Goal: Information Seeking & Learning: Learn about a topic

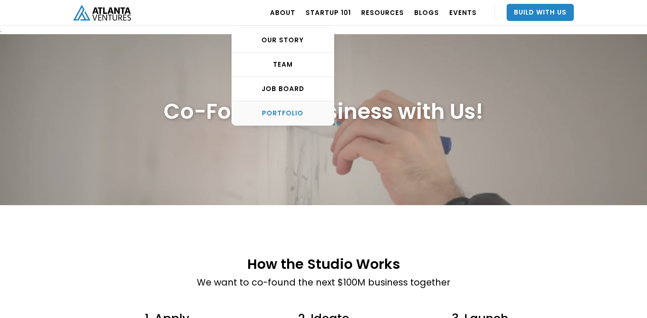
click at [296, 115] on div "PORTFOLIO" at bounding box center [283, 113] width 102 height 9
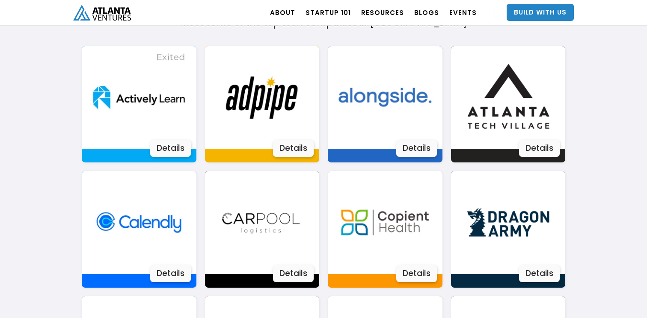
scroll to position [607, 0]
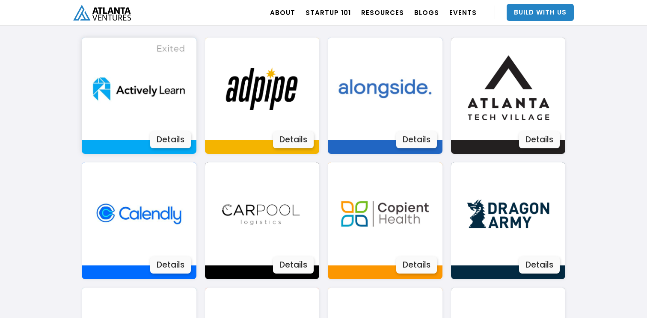
click at [168, 145] on div "Details" at bounding box center [170, 139] width 41 height 17
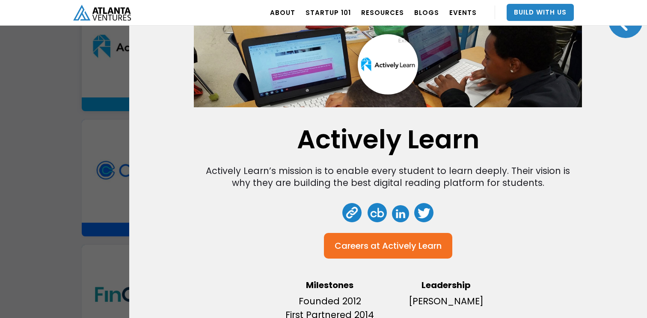
scroll to position [0, 0]
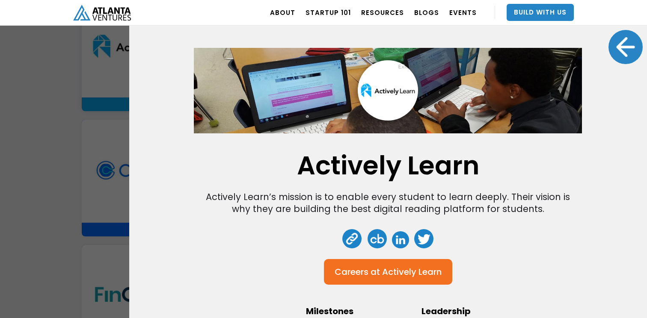
click at [629, 45] on div at bounding box center [625, 47] width 34 height 34
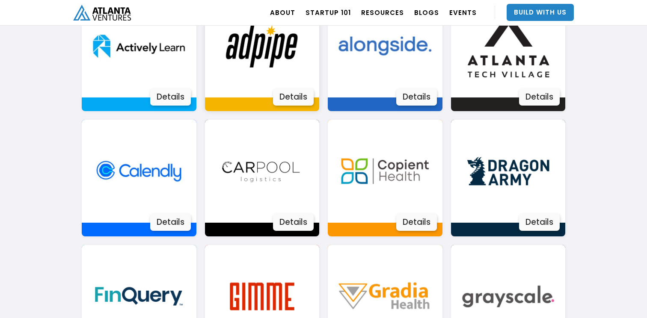
click at [295, 95] on div "Details" at bounding box center [293, 97] width 41 height 17
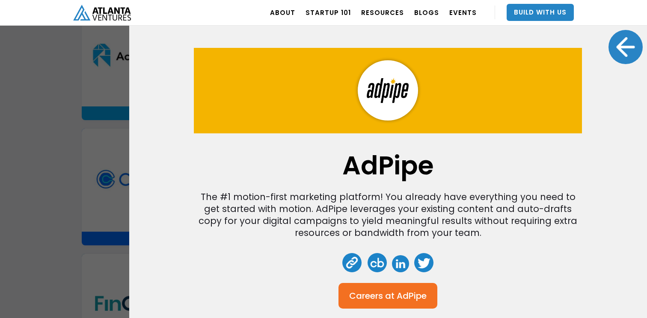
click at [629, 44] on div at bounding box center [625, 47] width 34 height 34
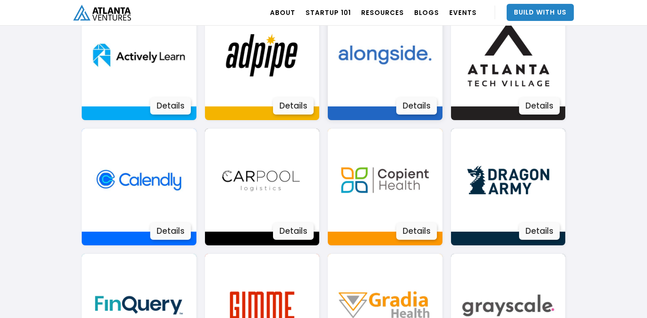
click at [413, 106] on div "Details" at bounding box center [416, 105] width 41 height 17
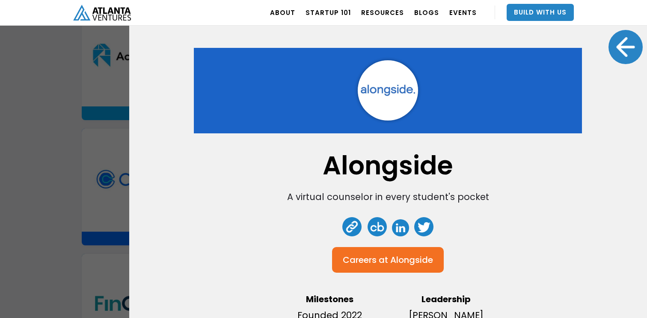
click at [628, 55] on div at bounding box center [625, 47] width 34 height 34
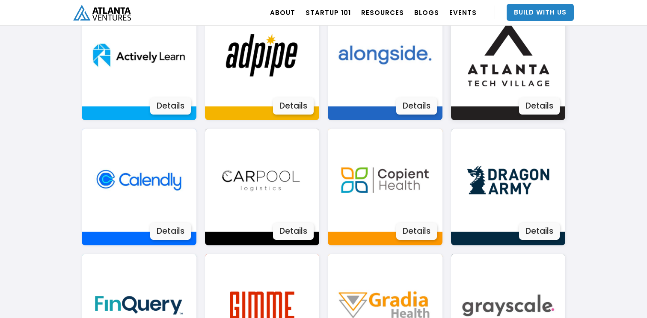
click at [533, 107] on div "Details" at bounding box center [539, 105] width 41 height 17
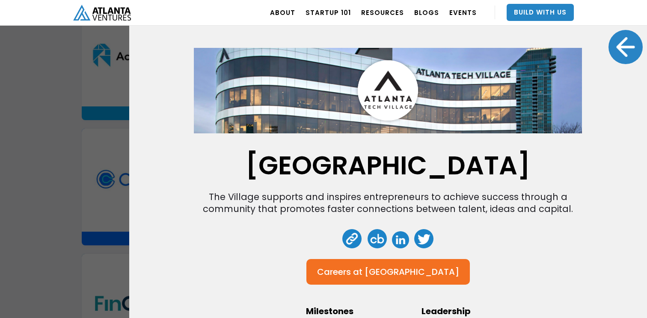
click at [620, 40] on div at bounding box center [625, 47] width 34 height 34
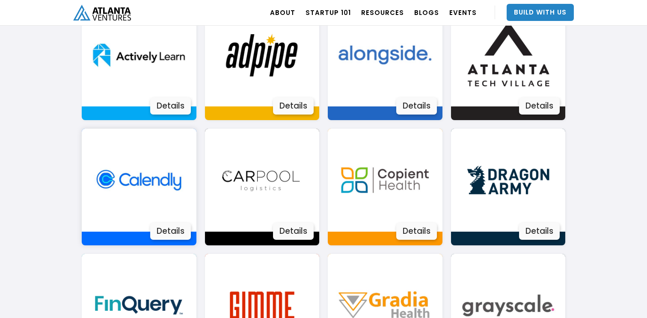
click at [170, 235] on div "Details" at bounding box center [170, 231] width 41 height 17
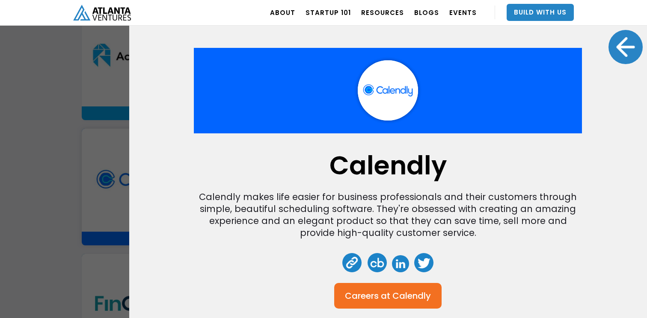
click at [627, 49] on div at bounding box center [625, 47] width 34 height 34
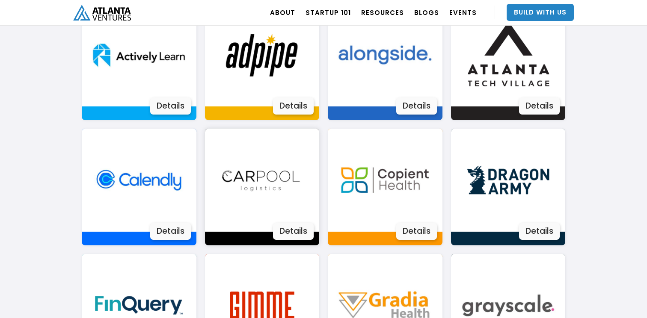
click at [300, 231] on div "Details" at bounding box center [293, 231] width 41 height 17
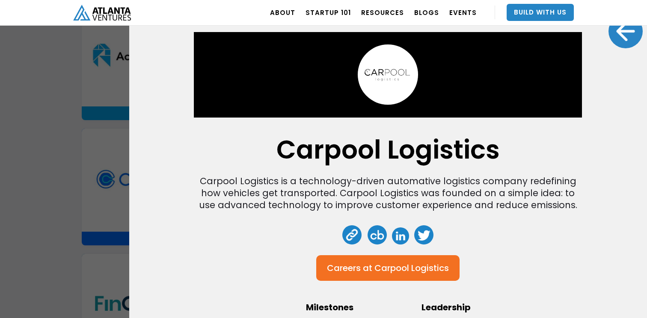
scroll to position [12, 0]
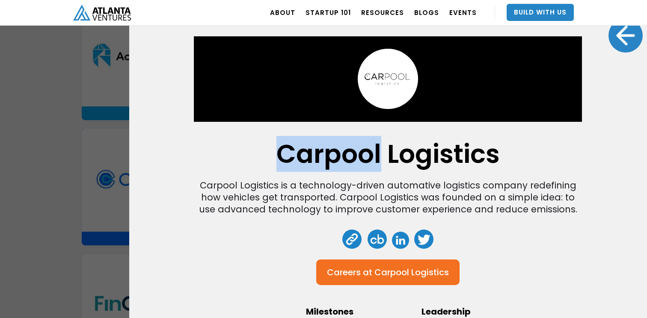
click at [357, 238] on link at bounding box center [352, 239] width 19 height 19
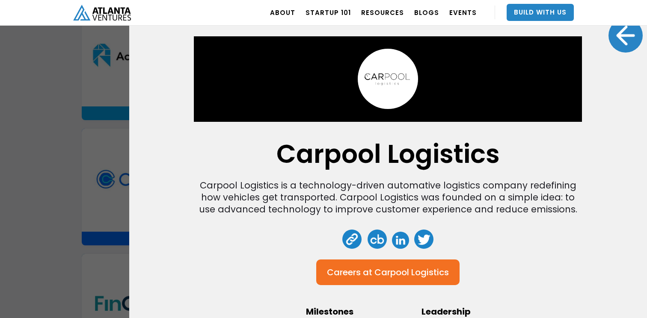
click at [623, 35] on div at bounding box center [625, 35] width 34 height 34
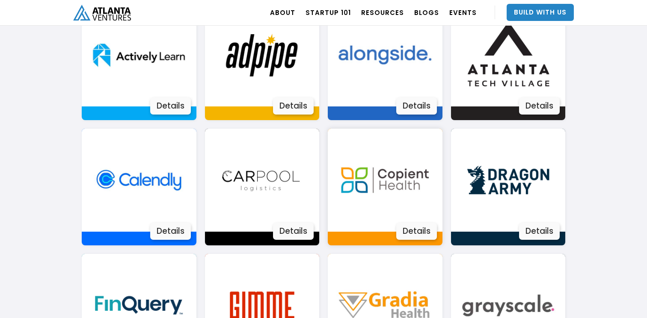
click at [416, 230] on div "Details" at bounding box center [416, 231] width 41 height 17
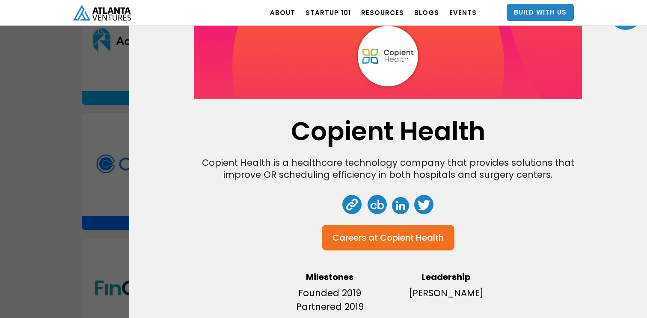
scroll to position [659, 0]
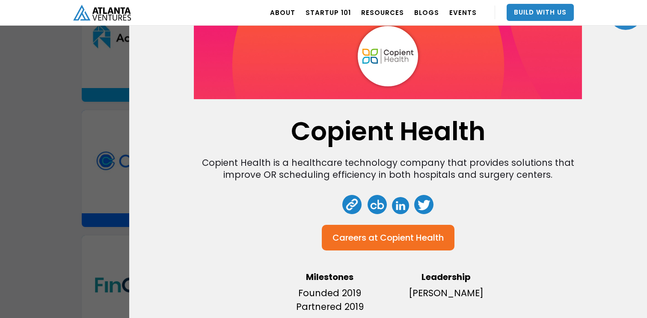
click at [626, 30] on div at bounding box center [625, 13] width 34 height 34
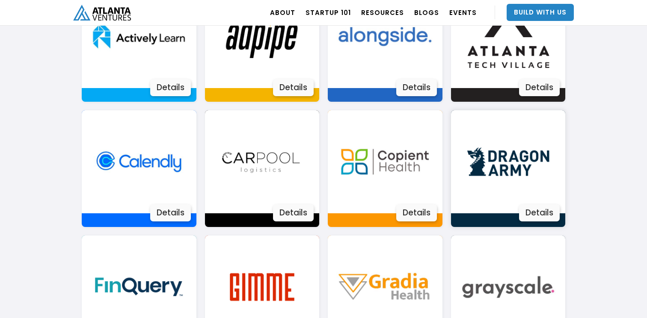
click at [533, 218] on div "Details" at bounding box center [539, 212] width 41 height 17
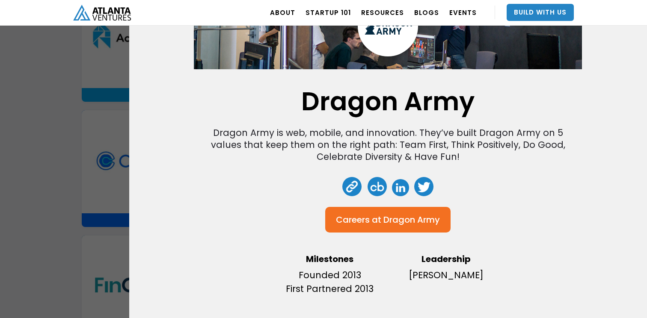
scroll to position [0, 0]
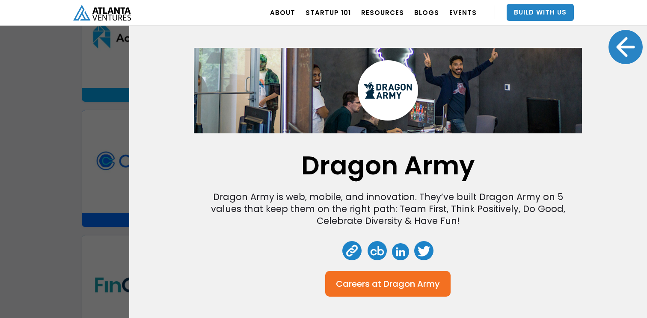
click at [620, 57] on div at bounding box center [625, 47] width 34 height 34
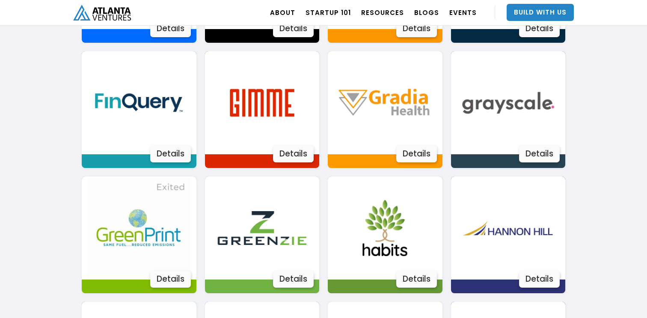
scroll to position [873, 0]
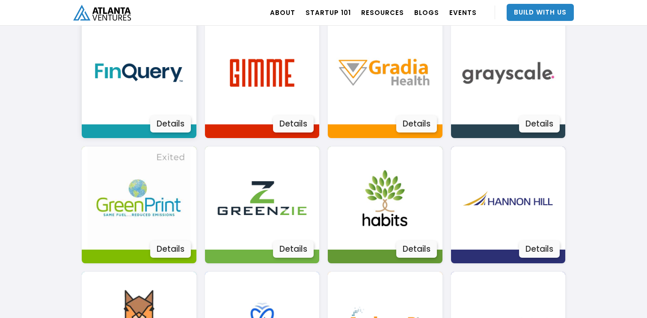
click at [172, 129] on div "Details" at bounding box center [170, 123] width 41 height 17
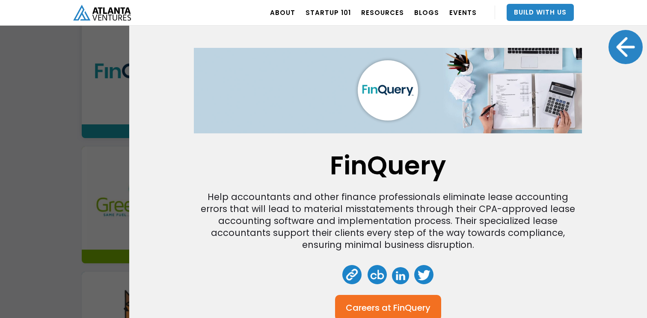
scroll to position [5, 0]
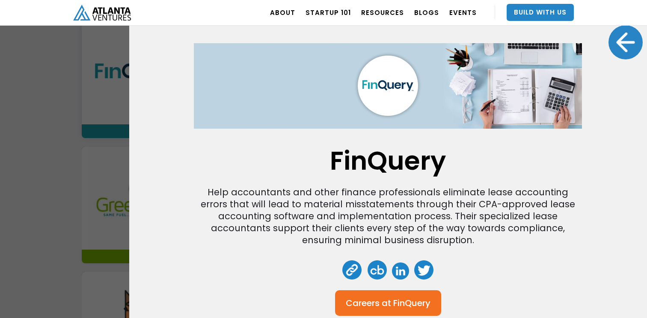
click at [624, 48] on div at bounding box center [625, 42] width 34 height 34
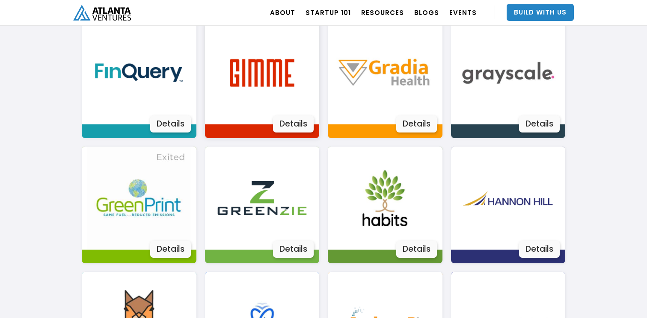
click at [302, 119] on div "Details" at bounding box center [293, 123] width 41 height 17
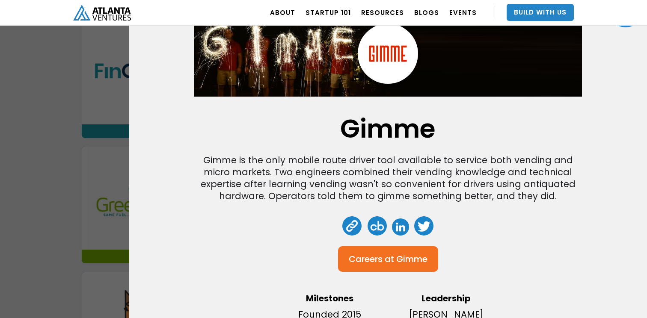
scroll to position [0, 0]
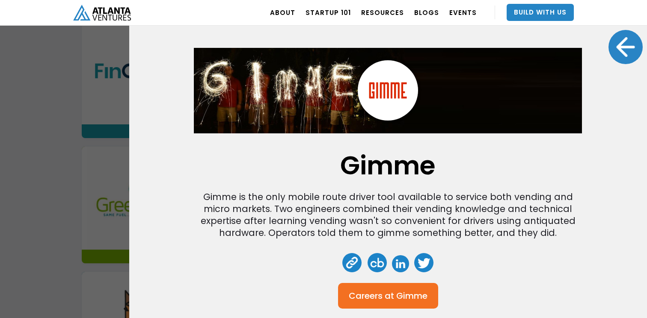
click at [618, 56] on div at bounding box center [625, 47] width 34 height 34
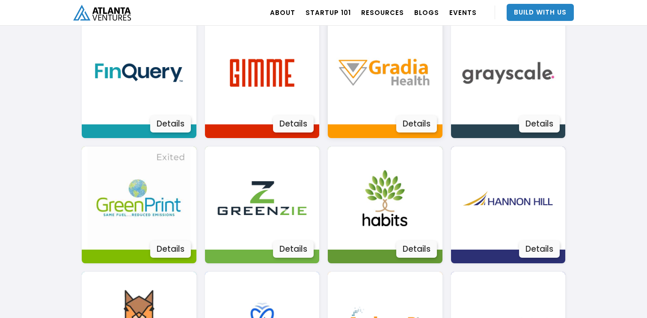
click at [409, 124] on div "Details" at bounding box center [416, 123] width 41 height 17
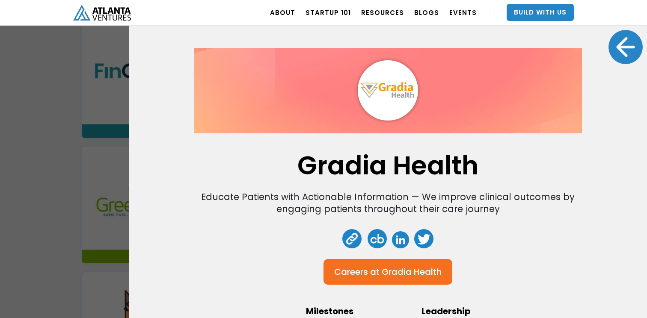
click at [624, 42] on div at bounding box center [625, 47] width 34 height 34
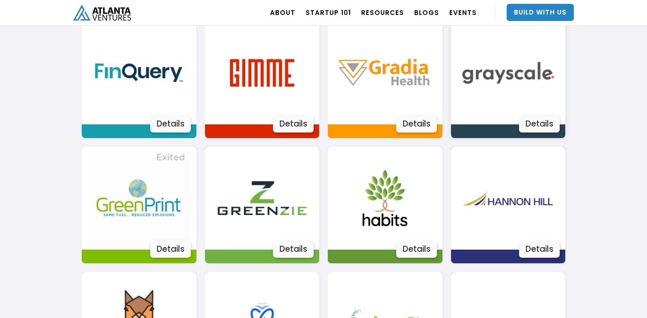
click at [525, 125] on div "Details" at bounding box center [539, 123] width 41 height 17
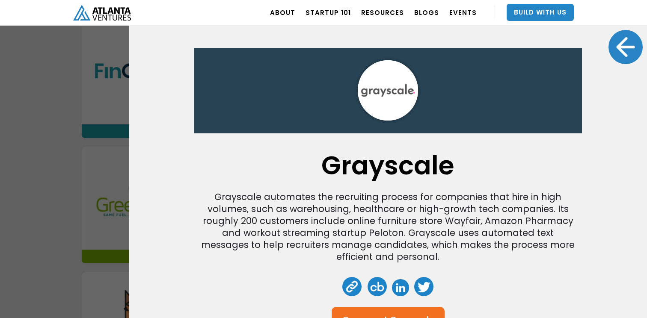
click at [625, 46] on div at bounding box center [625, 47] width 34 height 34
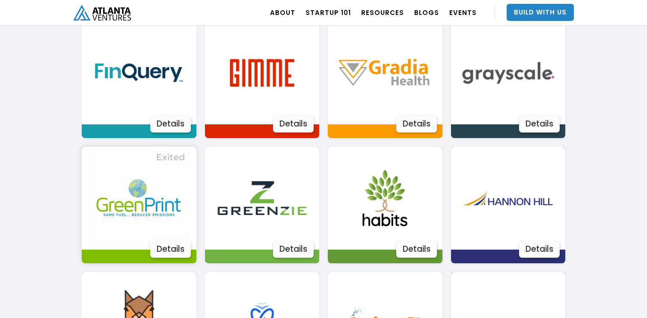
click at [162, 251] on div "Details" at bounding box center [170, 249] width 41 height 17
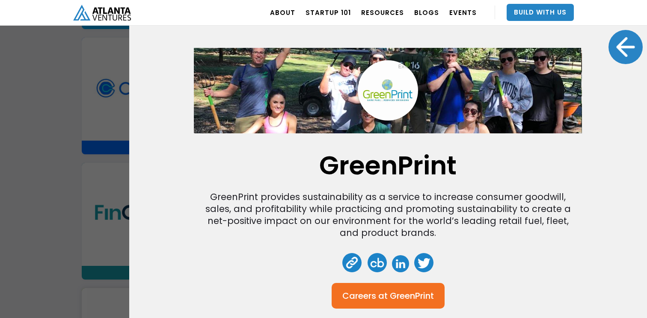
click at [629, 55] on div at bounding box center [625, 47] width 34 height 34
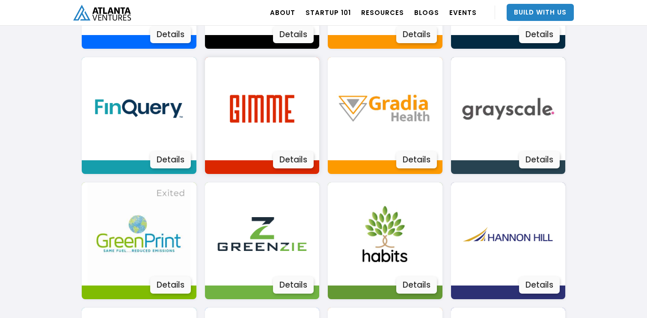
scroll to position [884, 0]
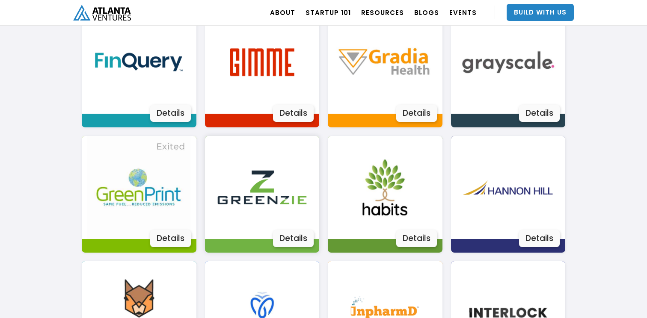
click at [293, 243] on div "Details" at bounding box center [293, 238] width 41 height 17
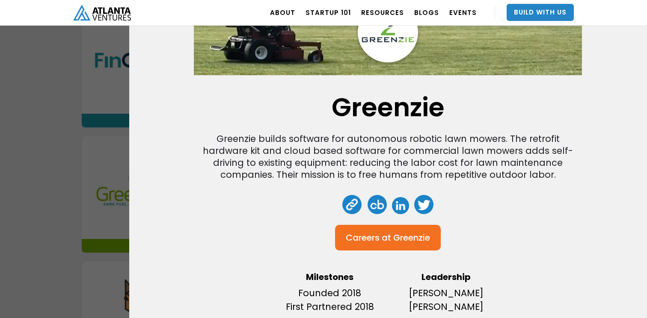
scroll to position [0, 0]
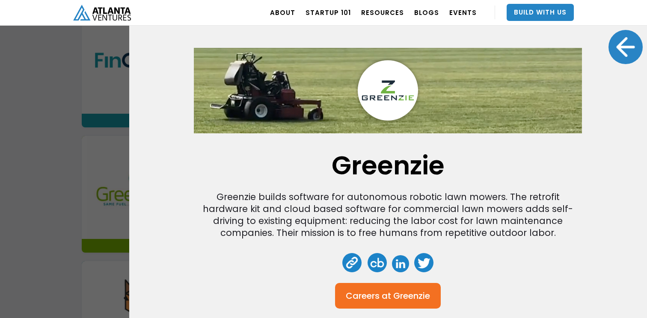
click at [616, 46] on div at bounding box center [625, 47] width 34 height 34
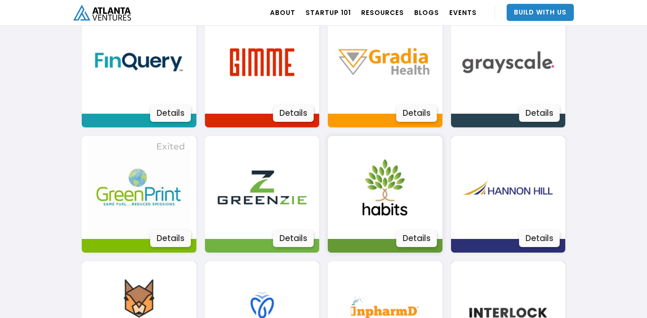
click at [427, 235] on div "Details" at bounding box center [416, 238] width 41 height 17
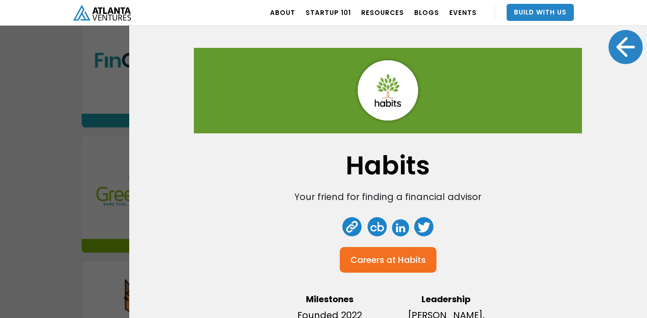
click at [617, 47] on div at bounding box center [625, 47] width 34 height 34
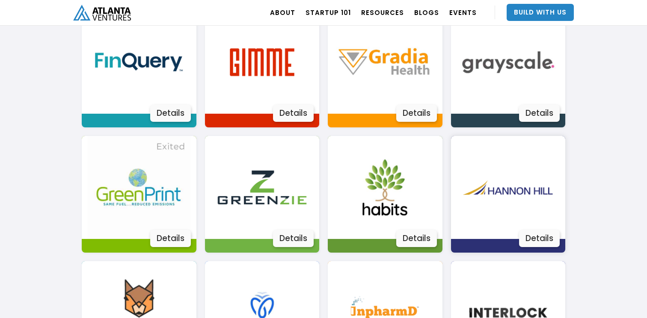
click at [529, 233] on div "Details" at bounding box center [539, 238] width 41 height 17
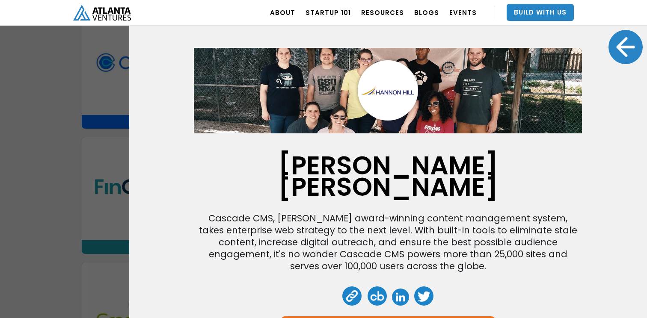
click at [628, 57] on div at bounding box center [625, 47] width 34 height 34
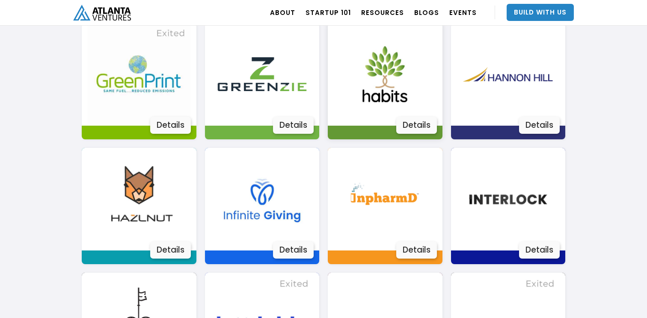
scroll to position [1031, 0]
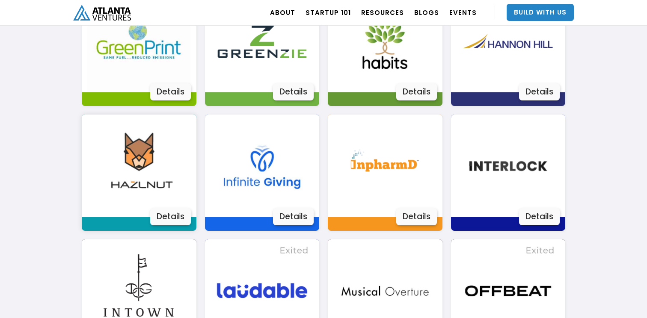
click at [164, 217] on div "Details" at bounding box center [170, 216] width 41 height 17
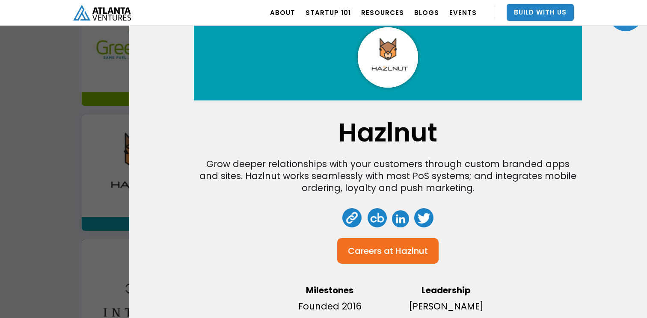
scroll to position [0, 0]
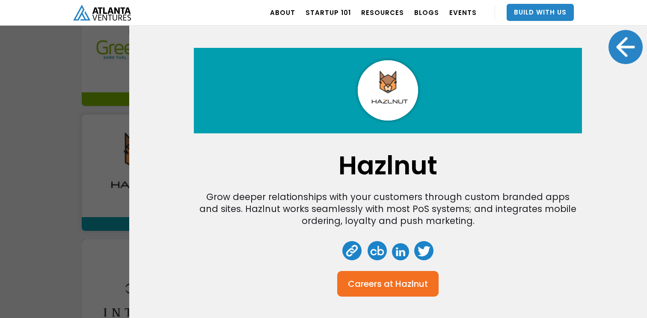
click at [625, 45] on div at bounding box center [625, 47] width 34 height 34
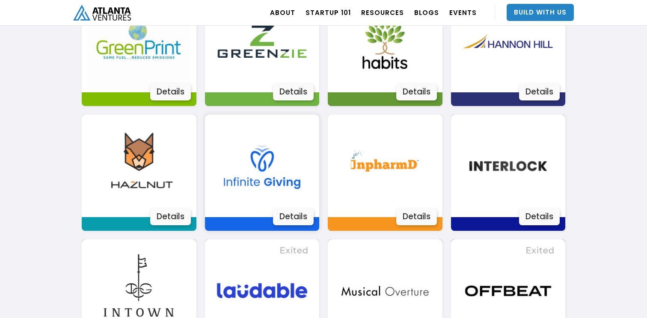
click at [290, 216] on div "Details" at bounding box center [293, 216] width 41 height 17
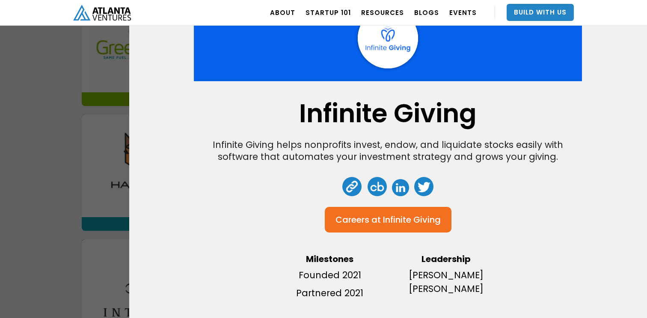
scroll to position [47, 0]
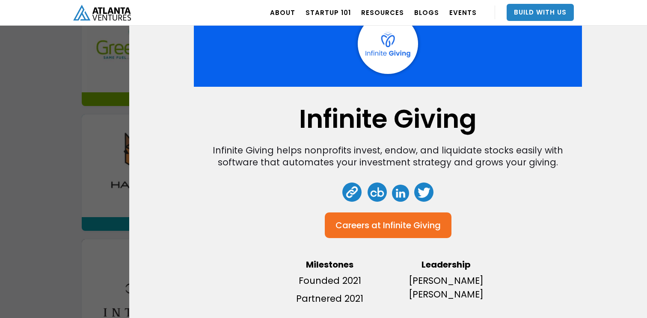
click at [351, 196] on link at bounding box center [352, 192] width 19 height 19
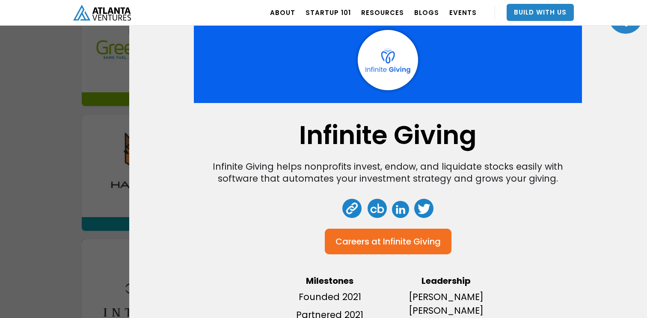
scroll to position [0, 0]
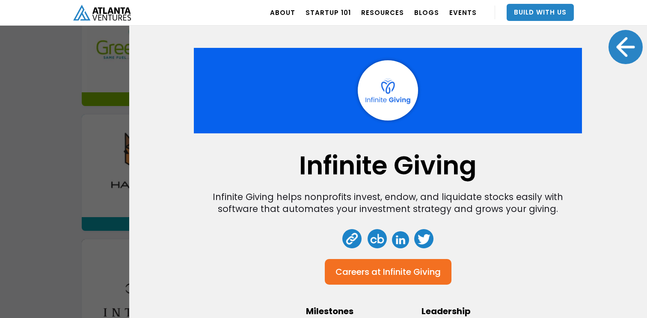
click at [626, 36] on div at bounding box center [625, 47] width 34 height 34
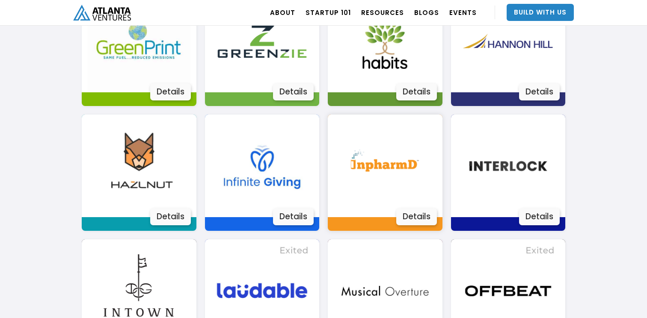
click at [415, 218] on div "Details" at bounding box center [416, 216] width 41 height 17
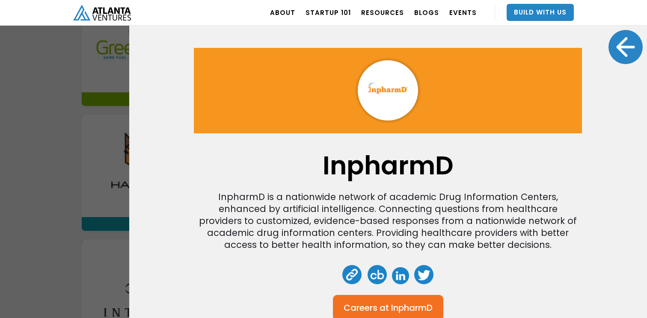
click at [621, 53] on div at bounding box center [625, 47] width 34 height 34
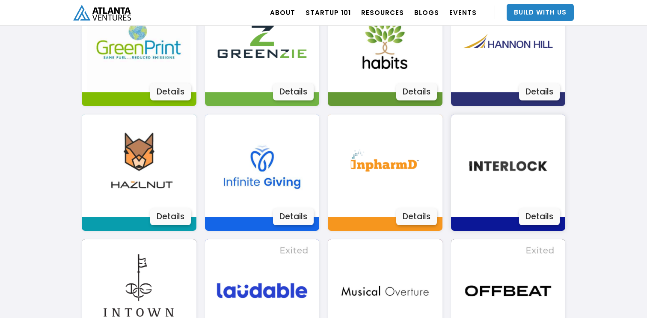
click at [533, 218] on div "Details" at bounding box center [539, 216] width 41 height 17
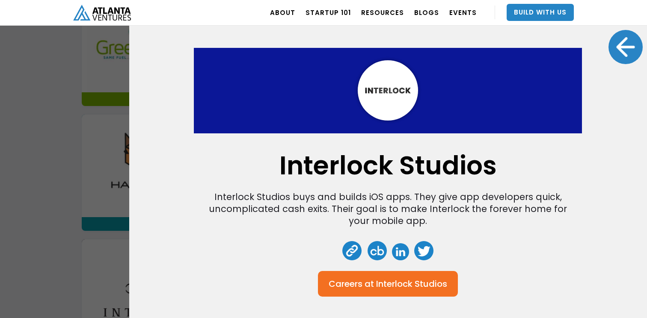
click at [352, 255] on link at bounding box center [352, 250] width 19 height 19
click at [622, 45] on div at bounding box center [625, 47] width 34 height 34
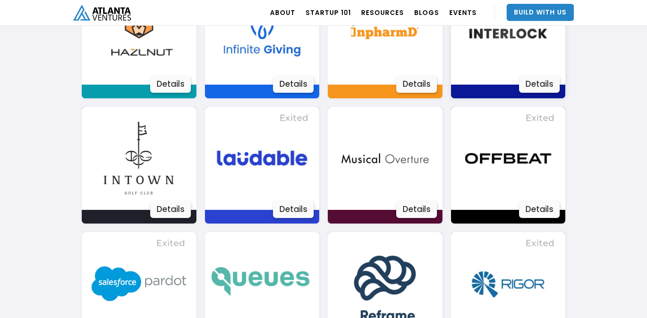
scroll to position [1190, 0]
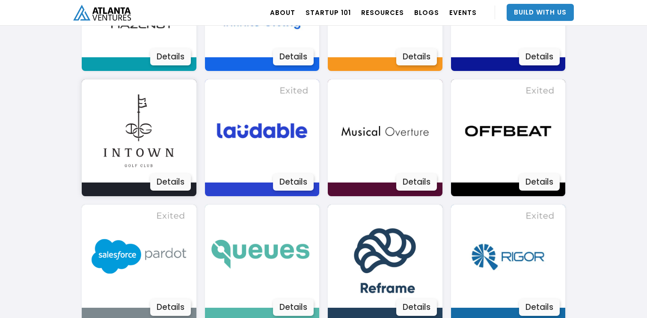
click at [174, 181] on div "Details" at bounding box center [170, 182] width 41 height 17
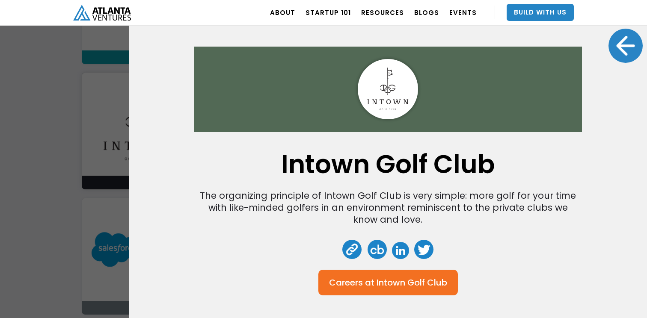
scroll to position [0, 0]
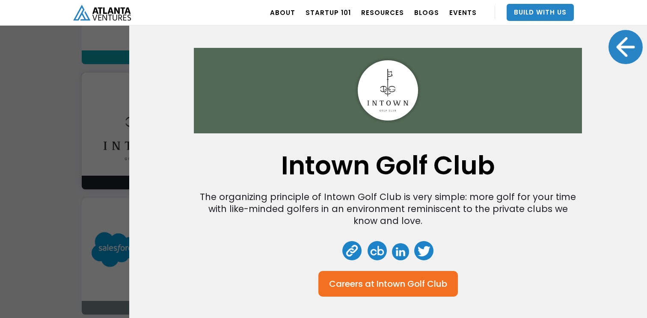
click at [633, 47] on div at bounding box center [625, 47] width 34 height 34
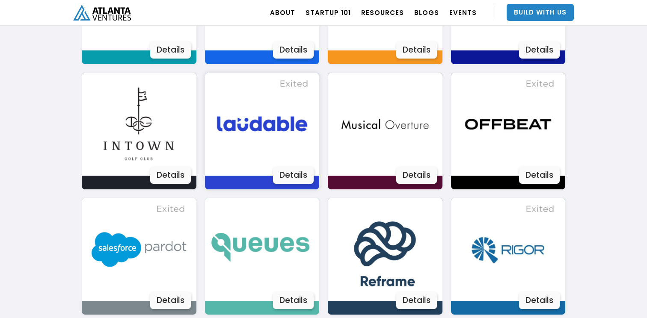
click at [297, 175] on div "Details" at bounding box center [293, 175] width 41 height 17
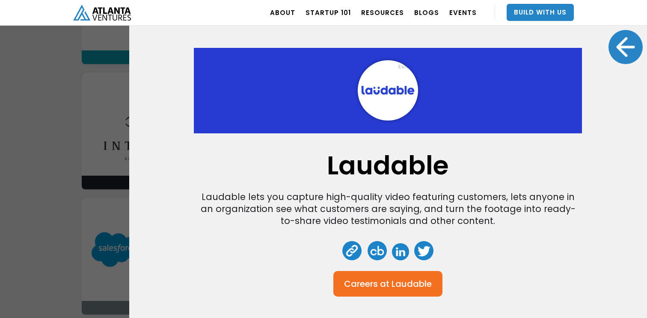
click at [632, 52] on div at bounding box center [625, 47] width 34 height 34
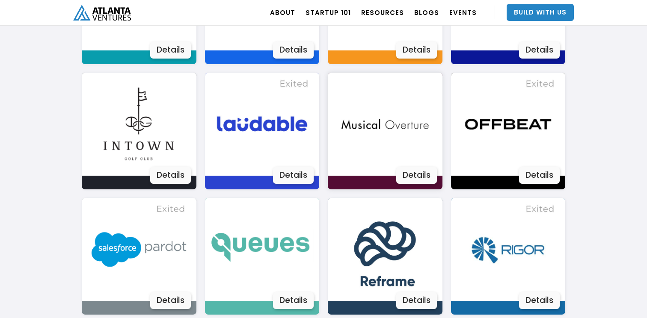
click at [417, 173] on div "Details" at bounding box center [416, 175] width 41 height 17
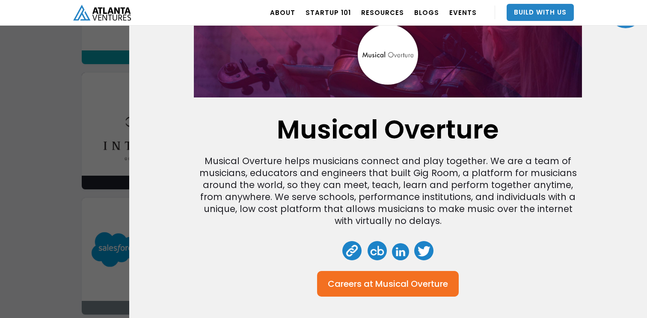
scroll to position [18, 0]
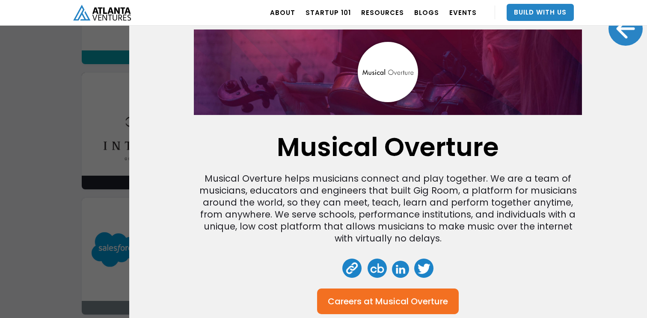
click at [632, 32] on div at bounding box center [625, 29] width 34 height 34
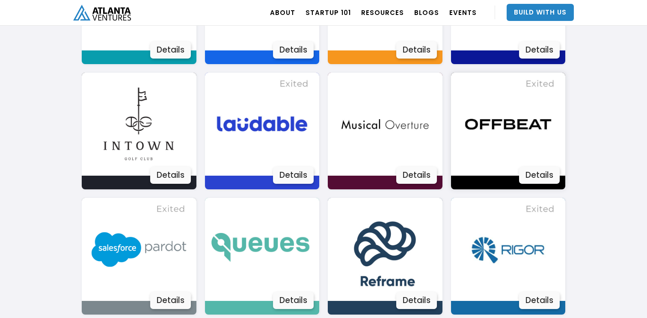
click at [548, 176] on div "Details" at bounding box center [539, 175] width 41 height 17
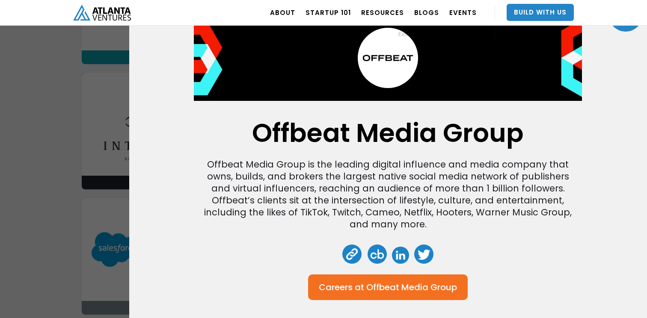
scroll to position [0, 0]
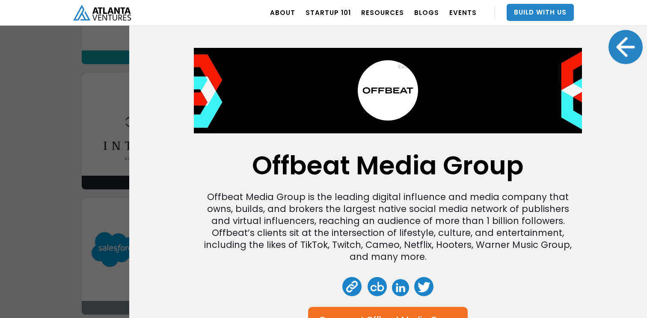
click at [614, 45] on div at bounding box center [625, 47] width 34 height 34
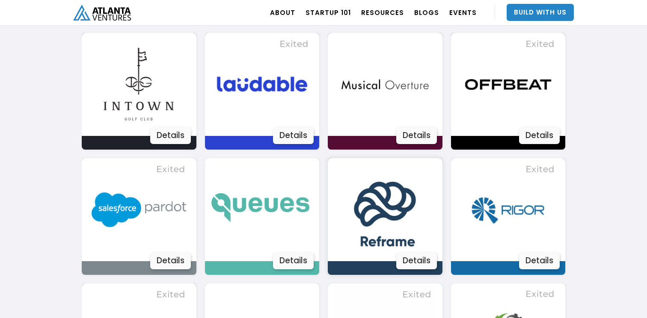
scroll to position [1291, 0]
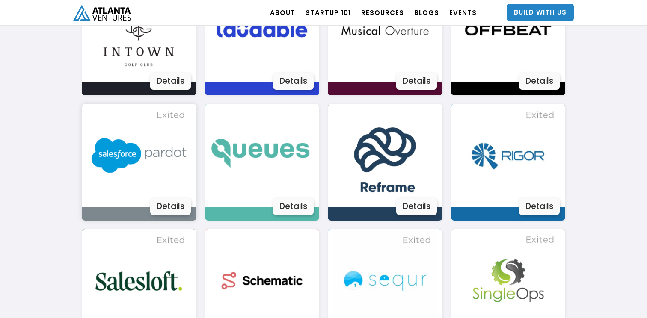
click at [163, 212] on div "Details" at bounding box center [170, 206] width 41 height 17
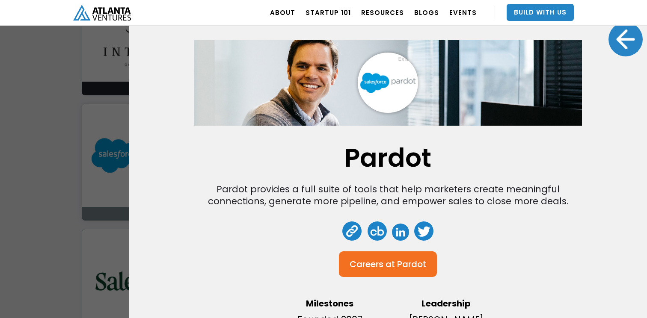
scroll to position [9, 0]
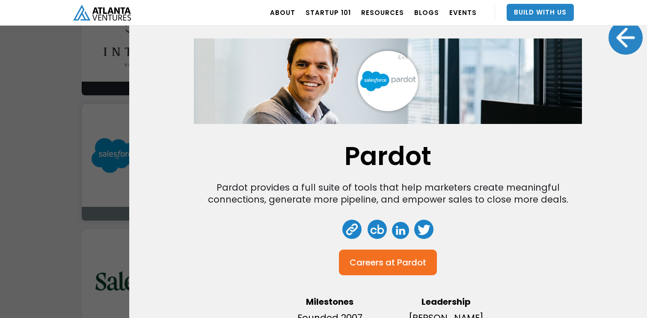
click at [620, 47] on div at bounding box center [625, 38] width 34 height 34
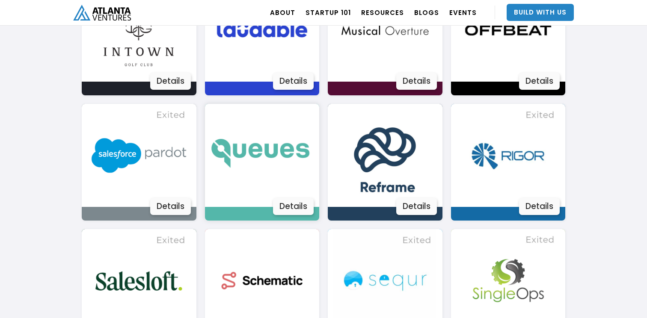
click at [307, 205] on div "Details" at bounding box center [293, 206] width 41 height 17
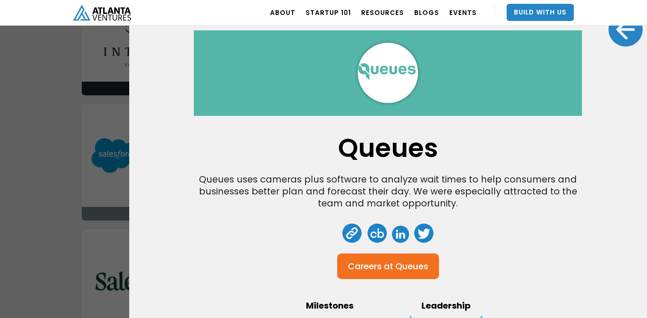
scroll to position [32, 0]
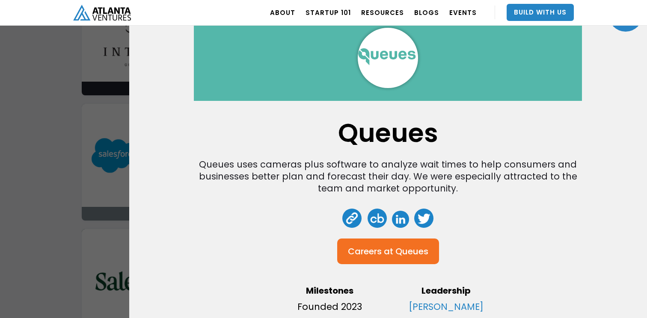
click at [353, 216] on link at bounding box center [352, 218] width 19 height 19
click at [626, 30] on div at bounding box center [625, 14] width 34 height 34
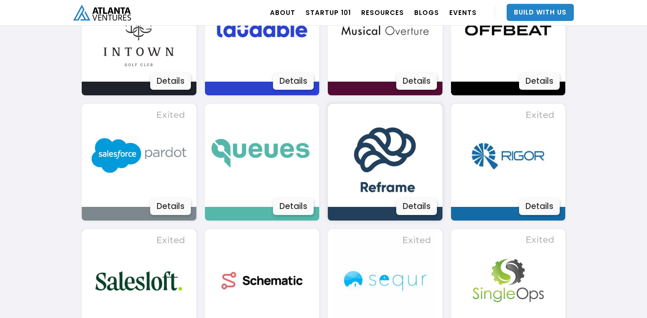
click at [420, 208] on div "Details" at bounding box center [416, 206] width 41 height 17
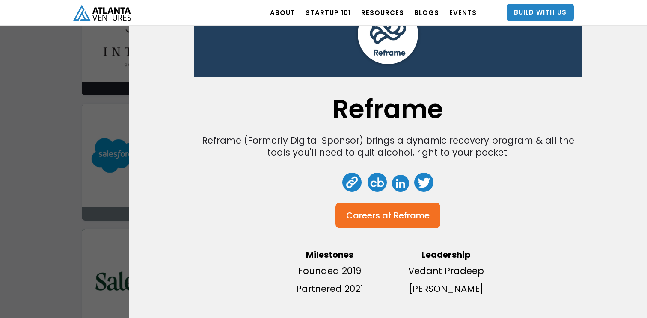
scroll to position [0, 0]
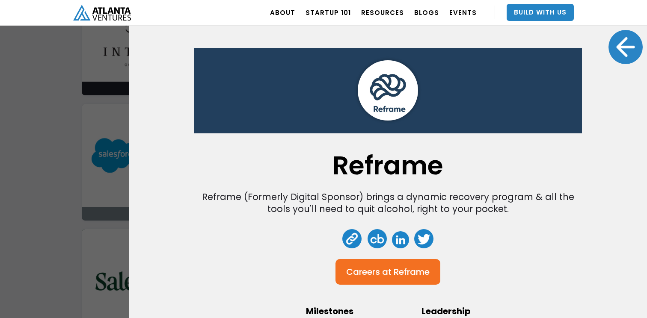
click at [621, 49] on div at bounding box center [625, 47] width 34 height 34
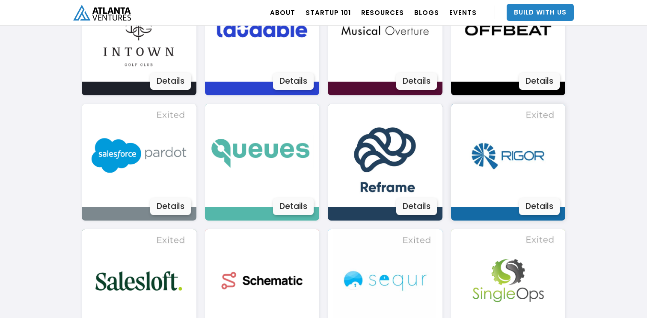
click at [540, 209] on div "Details" at bounding box center [539, 206] width 41 height 17
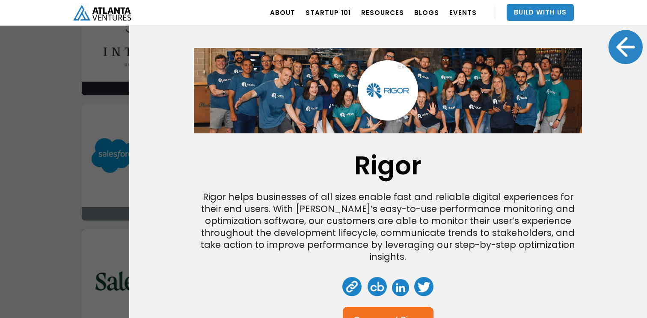
click at [630, 44] on div at bounding box center [625, 47] width 34 height 34
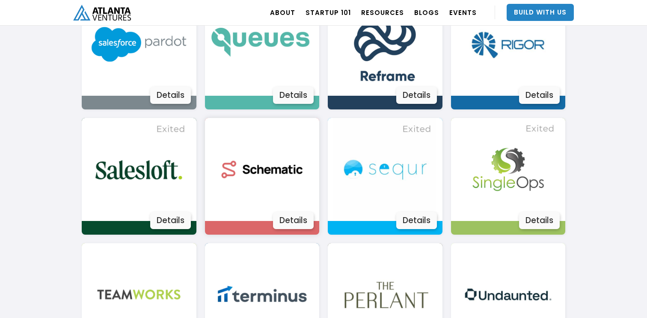
scroll to position [1409, 0]
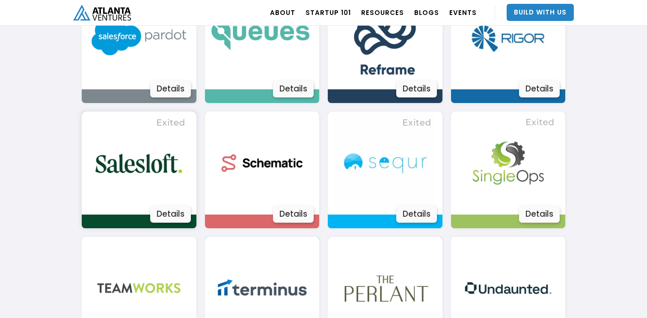
click at [177, 217] on div "Details" at bounding box center [170, 214] width 41 height 17
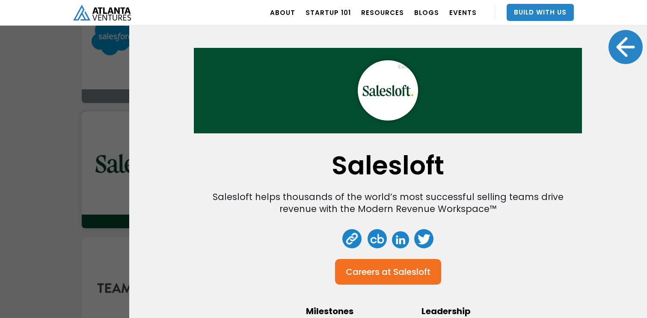
click at [625, 53] on div at bounding box center [625, 47] width 34 height 34
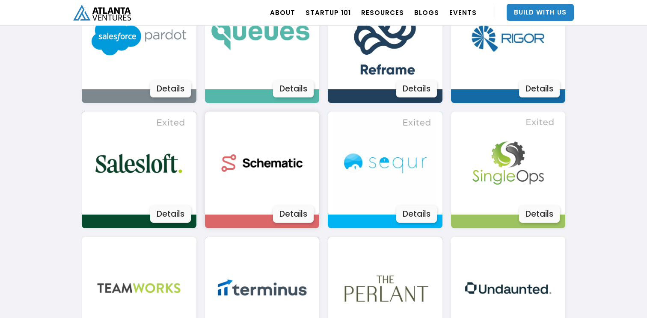
click at [294, 211] on div "Details" at bounding box center [293, 214] width 41 height 17
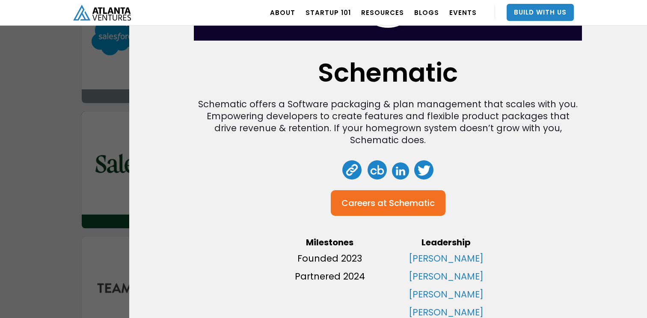
scroll to position [98, 0]
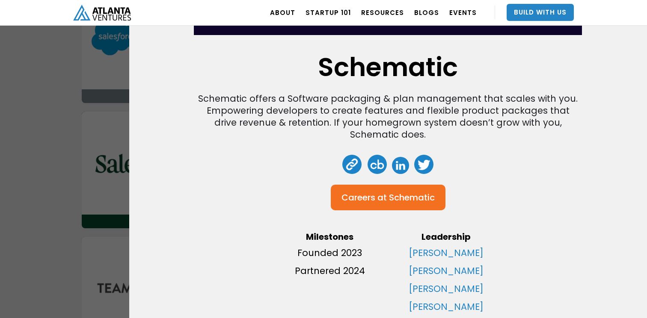
click at [356, 164] on link at bounding box center [352, 164] width 19 height 19
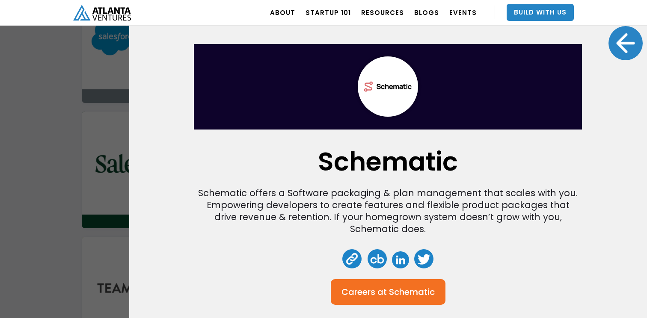
scroll to position [0, 0]
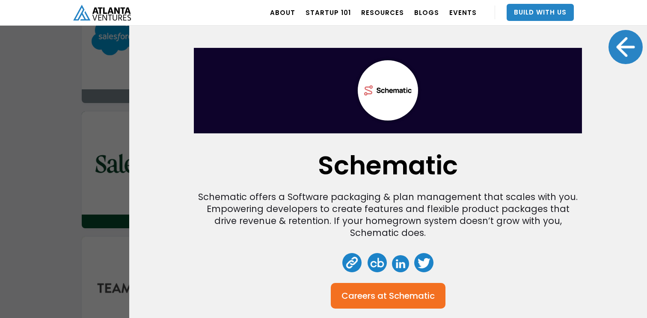
click at [622, 49] on div at bounding box center [625, 47] width 34 height 34
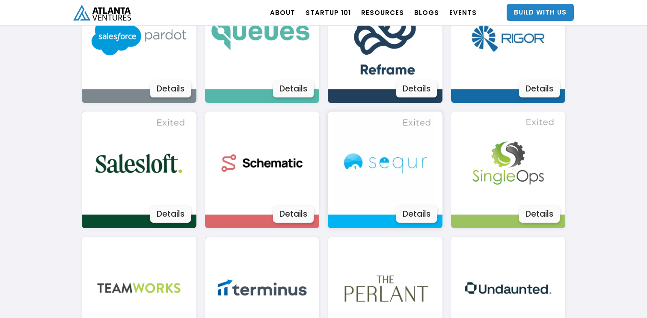
click at [419, 218] on div "Details" at bounding box center [416, 214] width 41 height 17
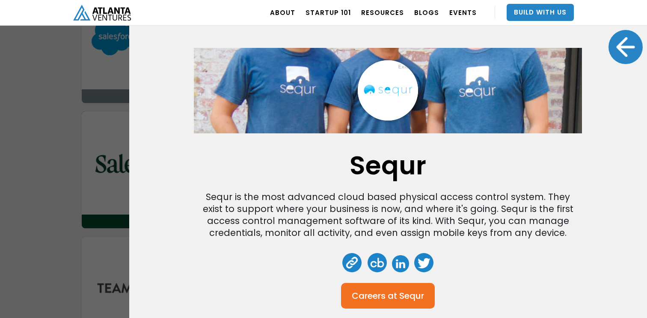
click at [626, 39] on div at bounding box center [625, 47] width 34 height 34
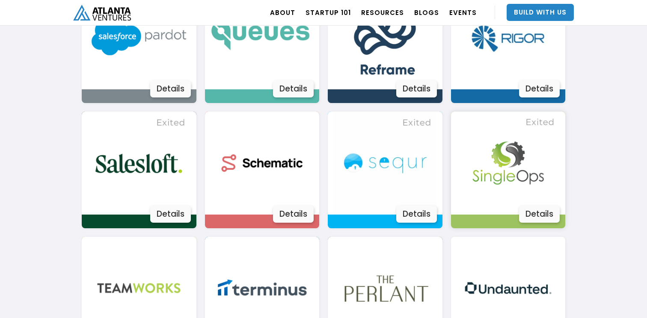
click at [534, 218] on div "Details" at bounding box center [539, 214] width 41 height 17
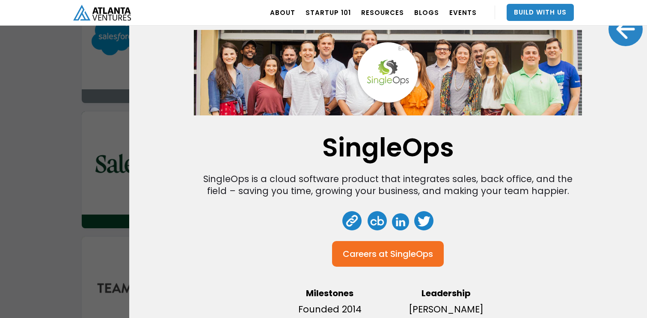
scroll to position [34, 0]
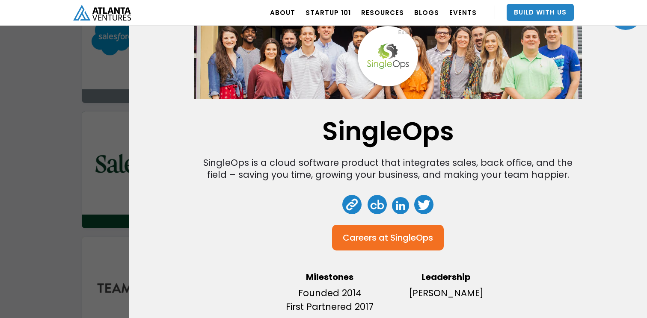
click at [627, 28] on div at bounding box center [625, 13] width 34 height 34
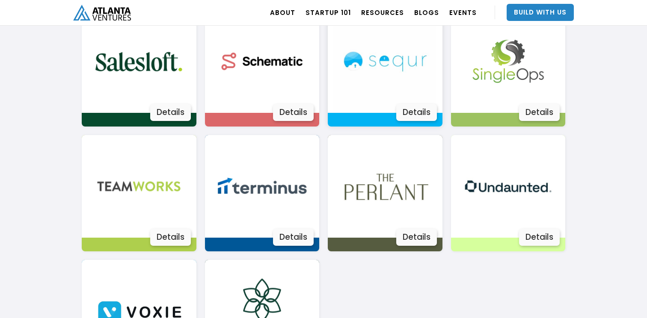
scroll to position [1536, 0]
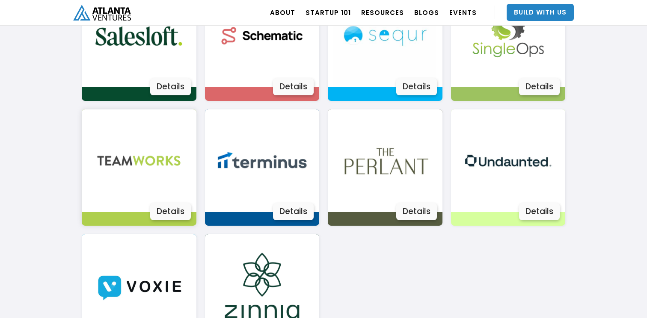
click at [171, 209] on div "Details" at bounding box center [170, 211] width 41 height 17
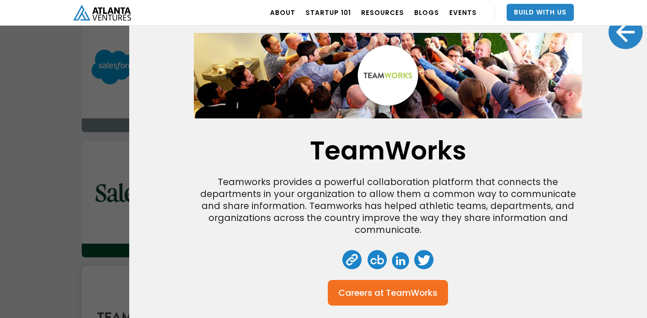
scroll to position [0, 0]
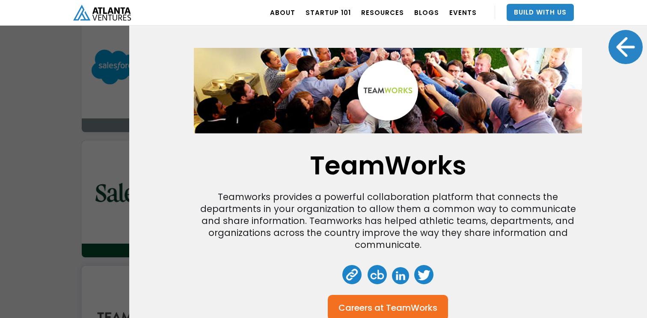
click at [620, 40] on div at bounding box center [625, 47] width 34 height 34
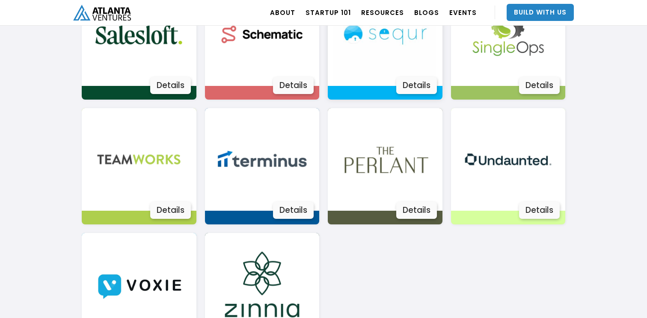
scroll to position [1551, 0]
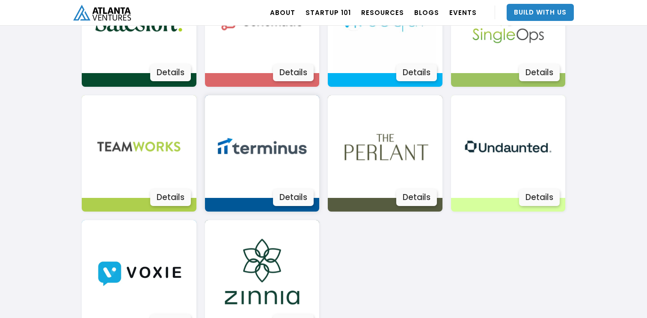
click at [305, 194] on div "Details" at bounding box center [293, 197] width 41 height 17
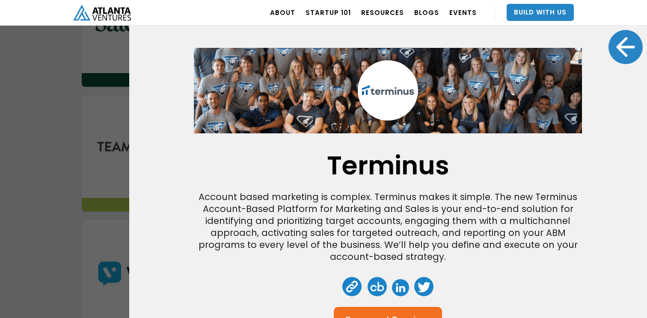
click at [624, 56] on div at bounding box center [625, 47] width 34 height 34
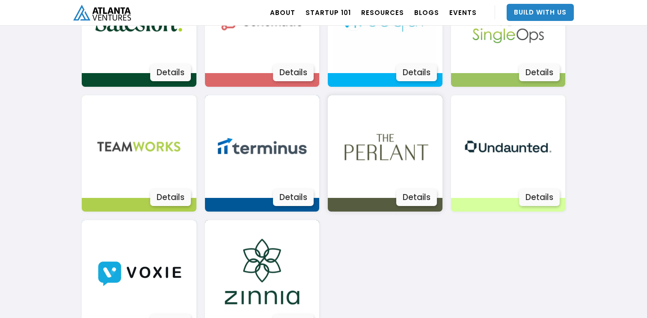
click at [418, 200] on div "Details" at bounding box center [416, 197] width 41 height 17
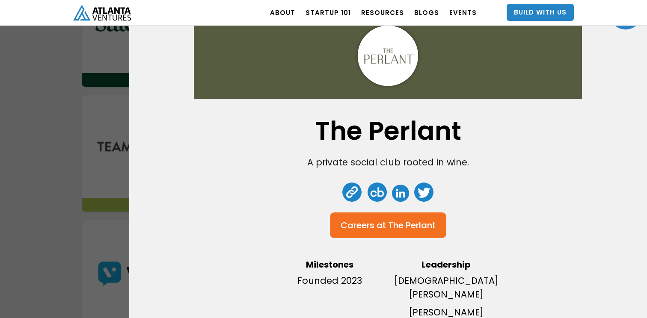
scroll to position [41, 0]
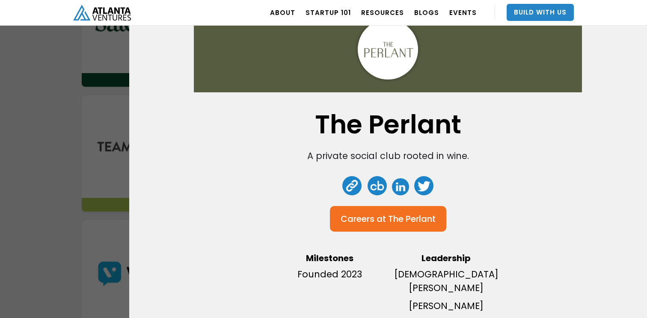
click at [354, 187] on link at bounding box center [352, 185] width 19 height 19
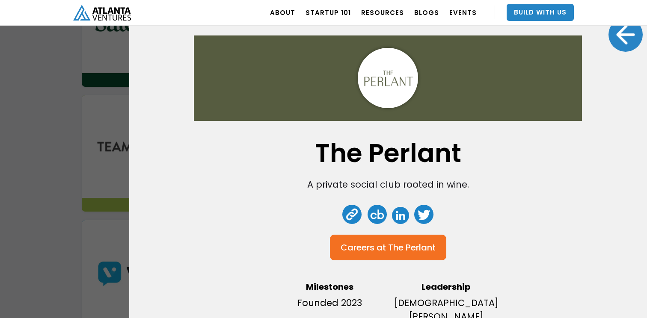
scroll to position [9, 0]
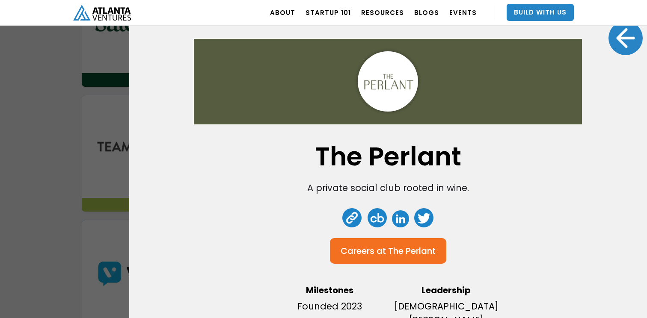
click at [627, 39] on div at bounding box center [625, 38] width 34 height 34
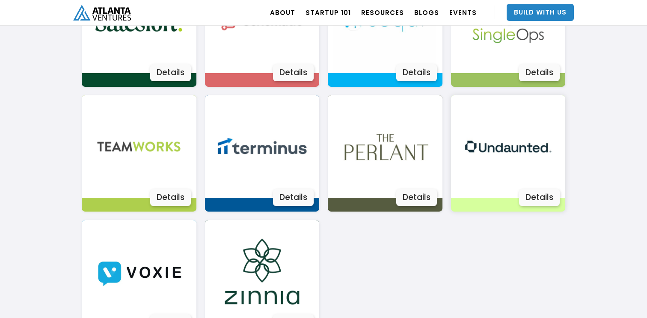
click at [530, 195] on div "Details" at bounding box center [539, 197] width 41 height 17
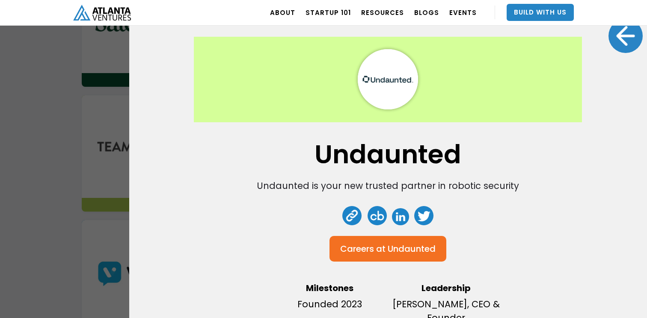
scroll to position [0, 0]
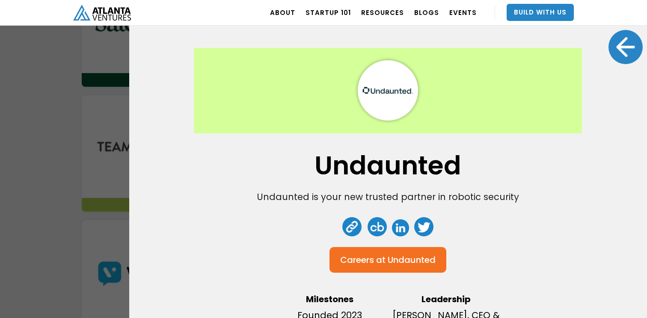
click at [353, 230] on link at bounding box center [352, 226] width 19 height 19
click at [623, 45] on div at bounding box center [625, 47] width 34 height 34
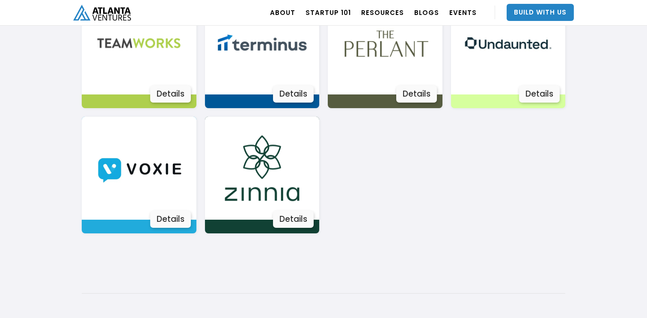
scroll to position [1668, 0]
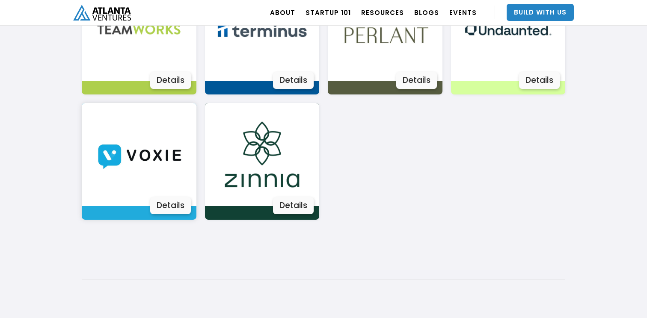
click at [172, 204] on div "Details" at bounding box center [170, 205] width 41 height 17
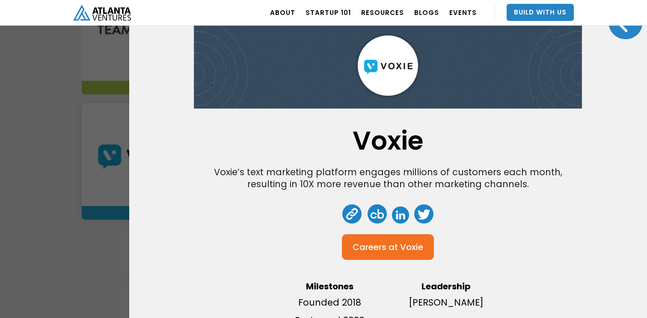
scroll to position [0, 0]
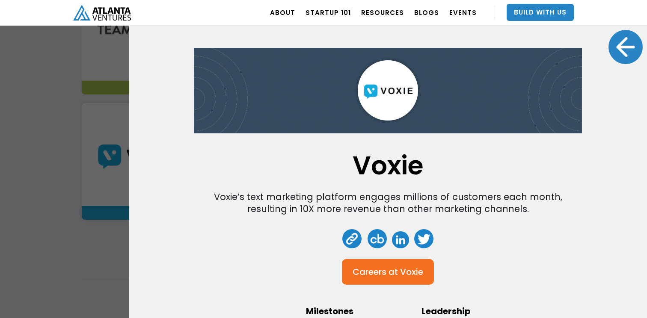
click at [620, 45] on div at bounding box center [625, 47] width 34 height 34
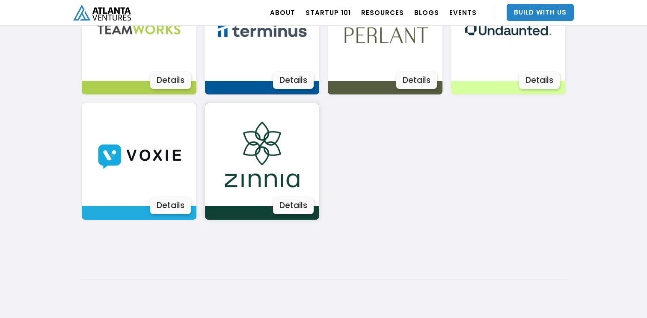
click at [292, 208] on div "Details" at bounding box center [293, 205] width 41 height 17
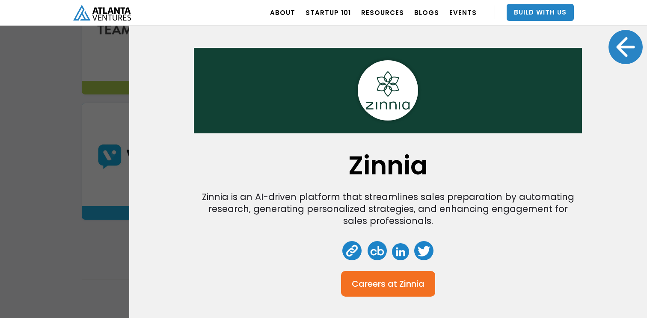
click at [624, 54] on div at bounding box center [625, 47] width 34 height 34
